Goal: Register for event/course

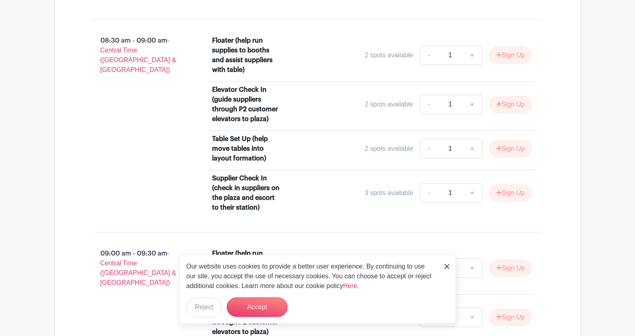
scroll to position [651, 0]
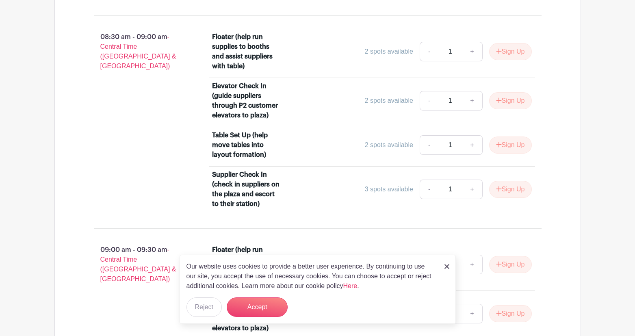
click at [446, 267] on img at bounding box center [447, 266] width 5 height 5
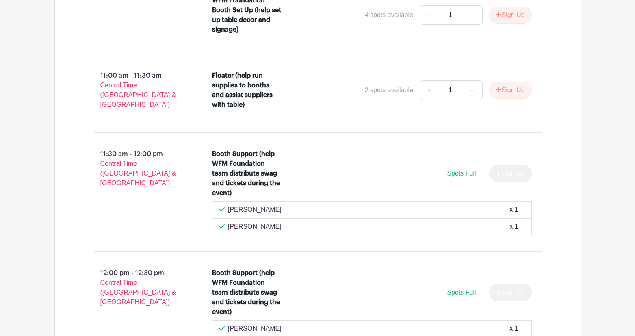
scroll to position [1667, 0]
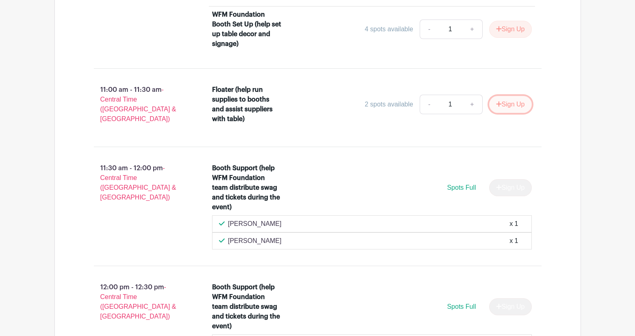
click at [513, 103] on button "Sign Up" at bounding box center [511, 104] width 43 height 17
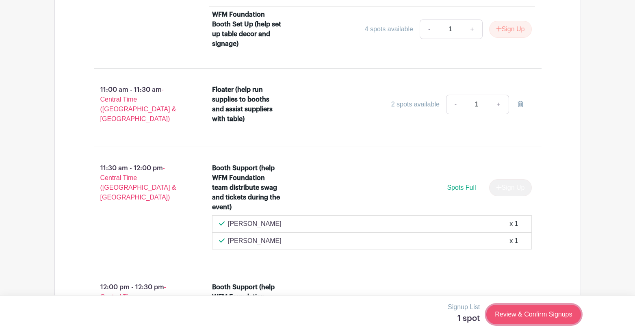
click at [546, 314] on link "Review & Confirm Signups" at bounding box center [534, 315] width 94 height 20
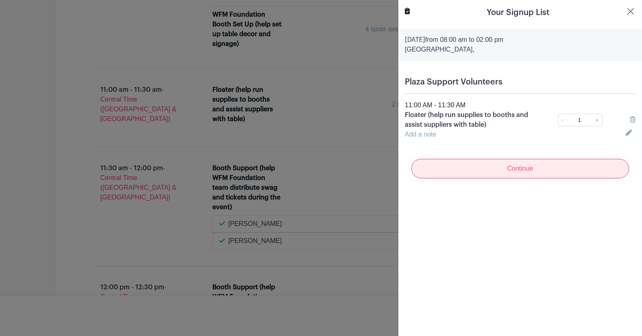
click at [525, 168] on input "Continue" at bounding box center [520, 169] width 218 height 20
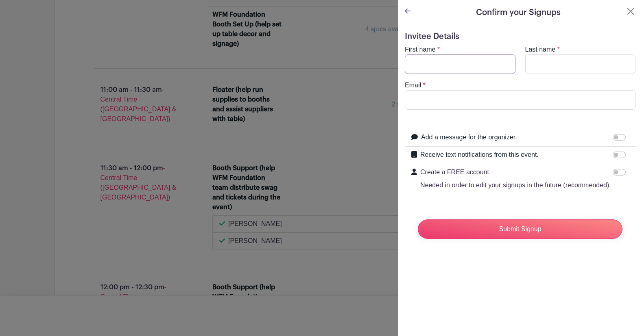
click at [464, 59] on input "First name" at bounding box center [460, 64] width 111 height 20
type input "[PERSON_NAME]"
type input "J"
type input "[PERSON_NAME]"
click at [417, 105] on input "Email" at bounding box center [520, 100] width 231 height 20
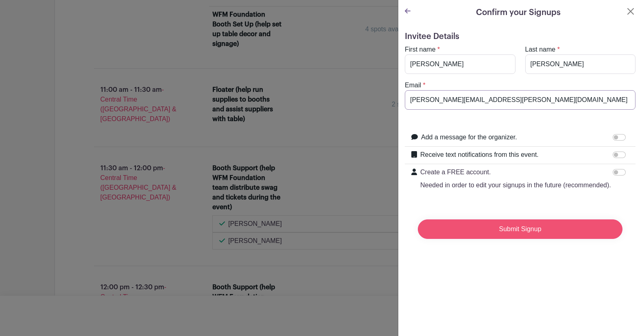
type input "[PERSON_NAME][EMAIL_ADDRESS][PERSON_NAME][DOMAIN_NAME]"
click at [580, 239] on input "Submit Signup" at bounding box center [520, 230] width 205 height 20
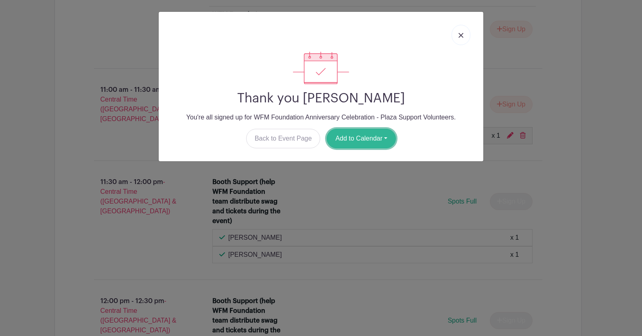
click at [369, 136] on button "Add to Calendar" at bounding box center [360, 139] width 69 height 20
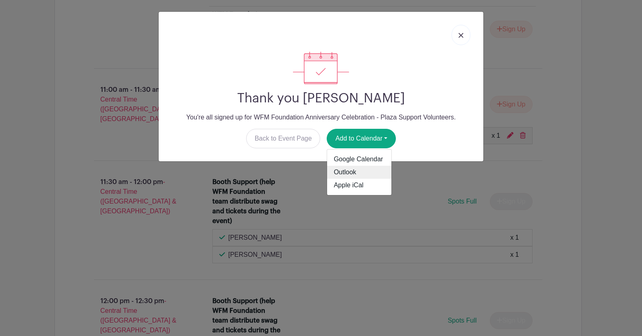
click at [351, 173] on link "Outlook" at bounding box center [359, 172] width 64 height 13
click at [461, 37] on img at bounding box center [460, 35] width 5 height 5
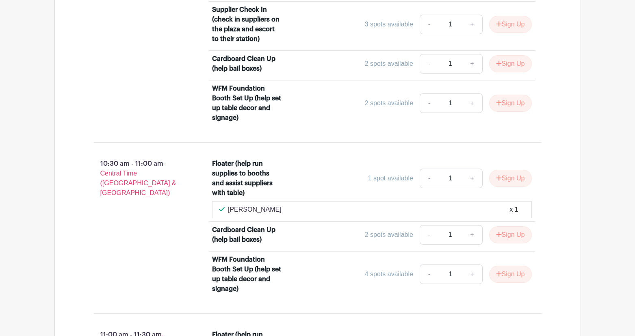
scroll to position [1382, 0]
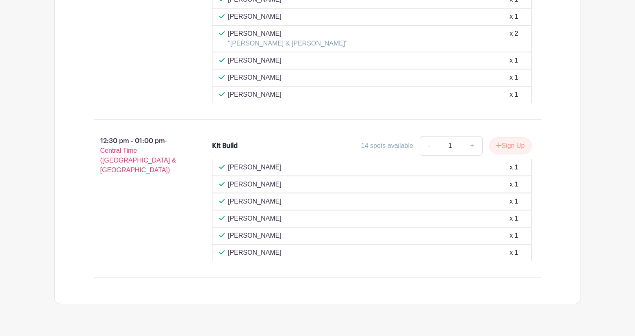
scroll to position [816, 0]
